Goal: Information Seeking & Learning: Learn about a topic

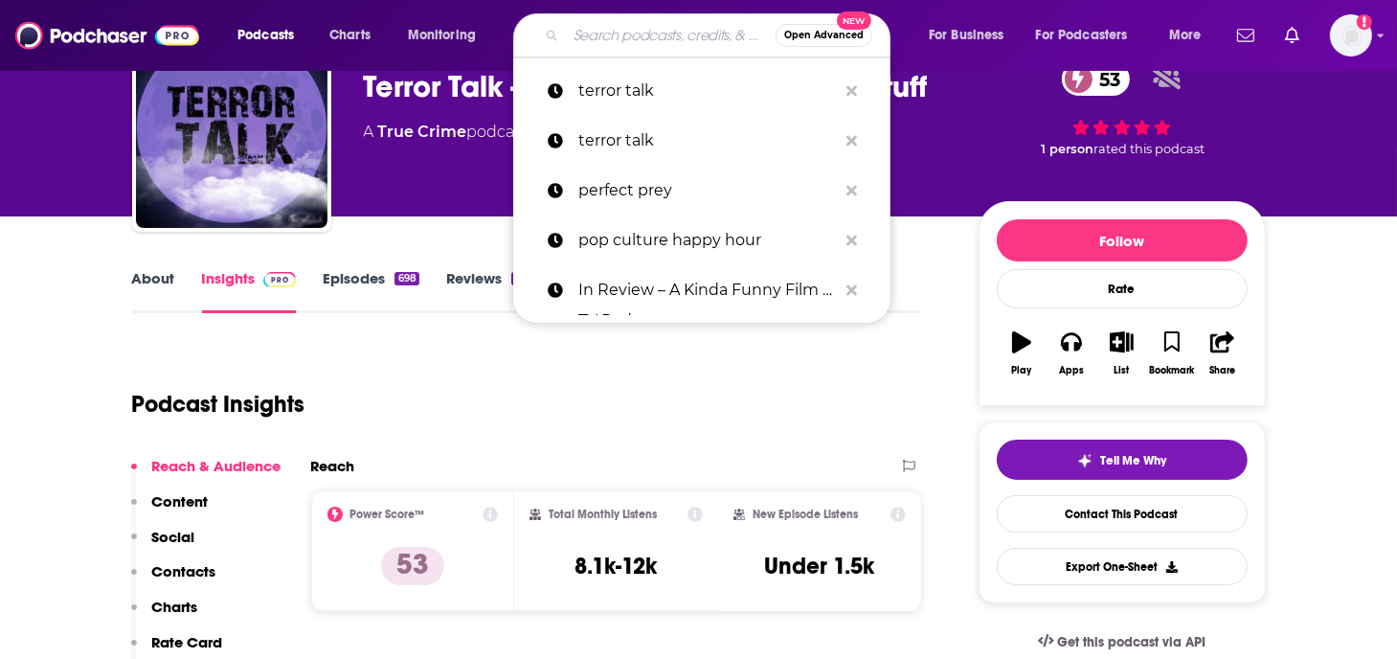
click at [647, 33] on input "Search podcasts, credits, & more..." at bounding box center [671, 35] width 210 height 31
paste input "Stars and Stars"
type input "Stars and Stars"
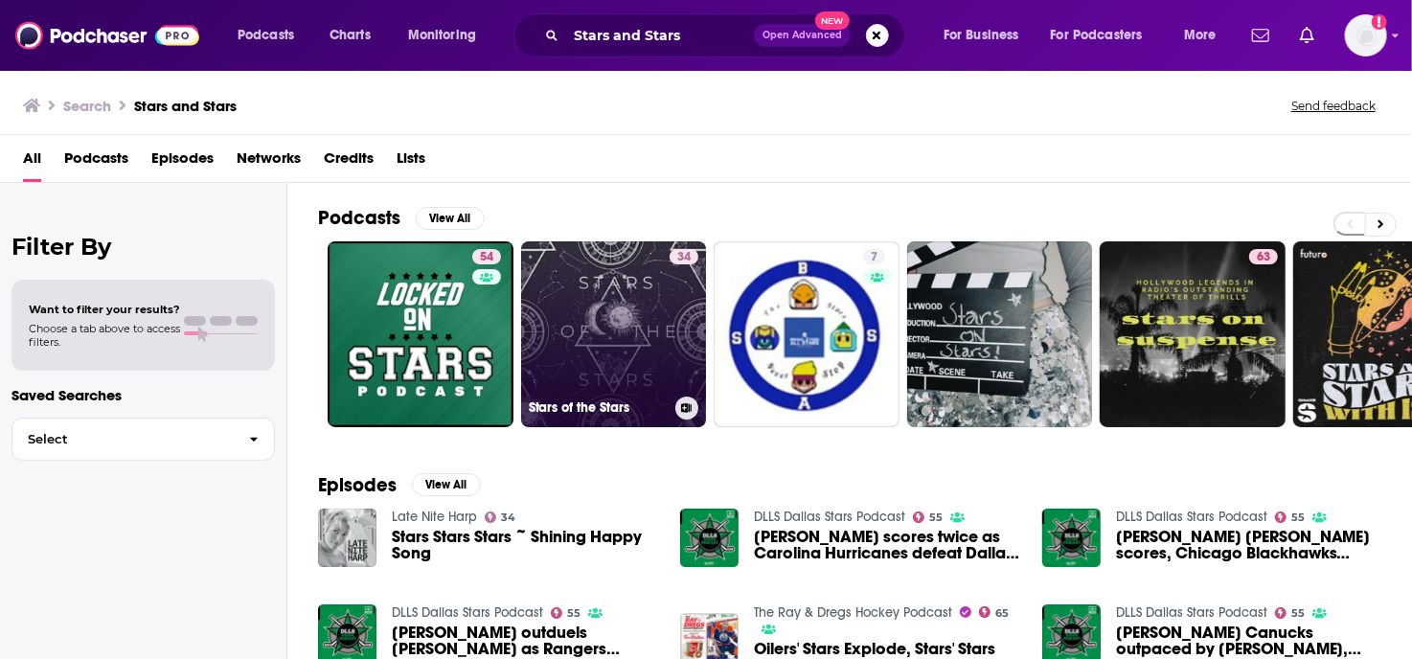
click at [579, 350] on link "34 Stars of the Stars" at bounding box center [614, 334] width 186 height 186
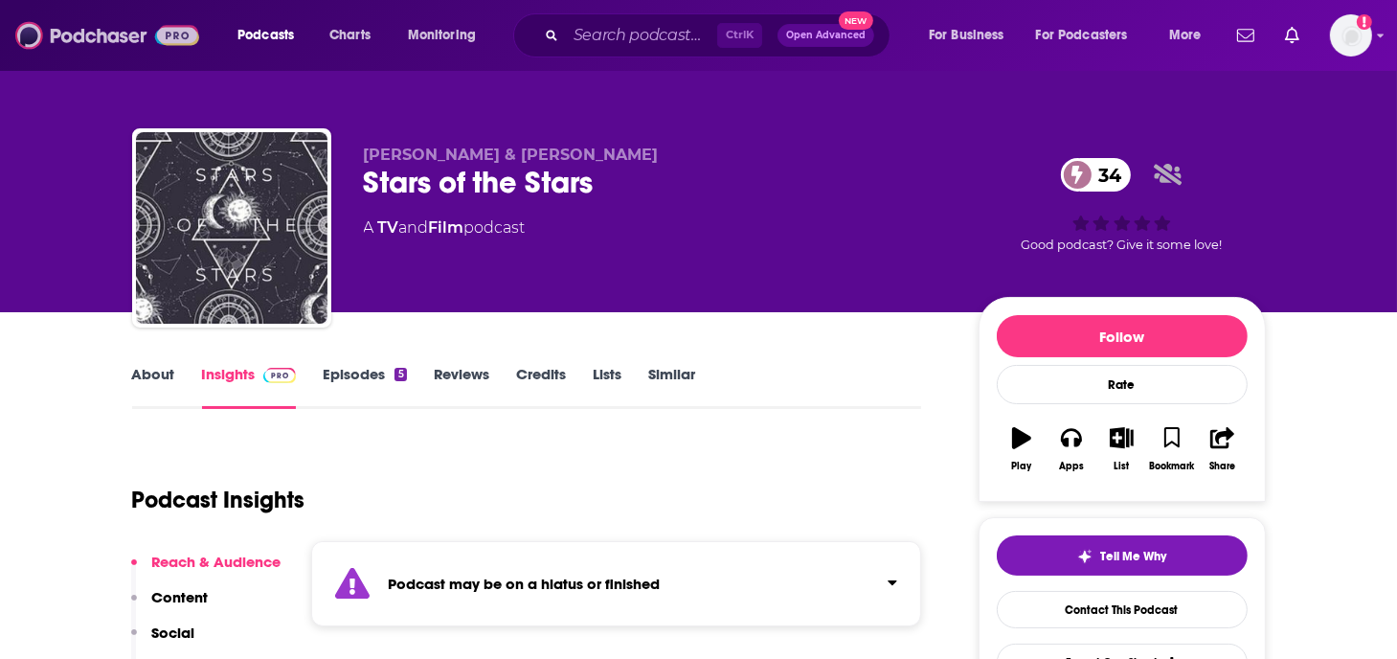
click at [132, 32] on img at bounding box center [107, 35] width 184 height 36
